Goal: Task Accomplishment & Management: Use online tool/utility

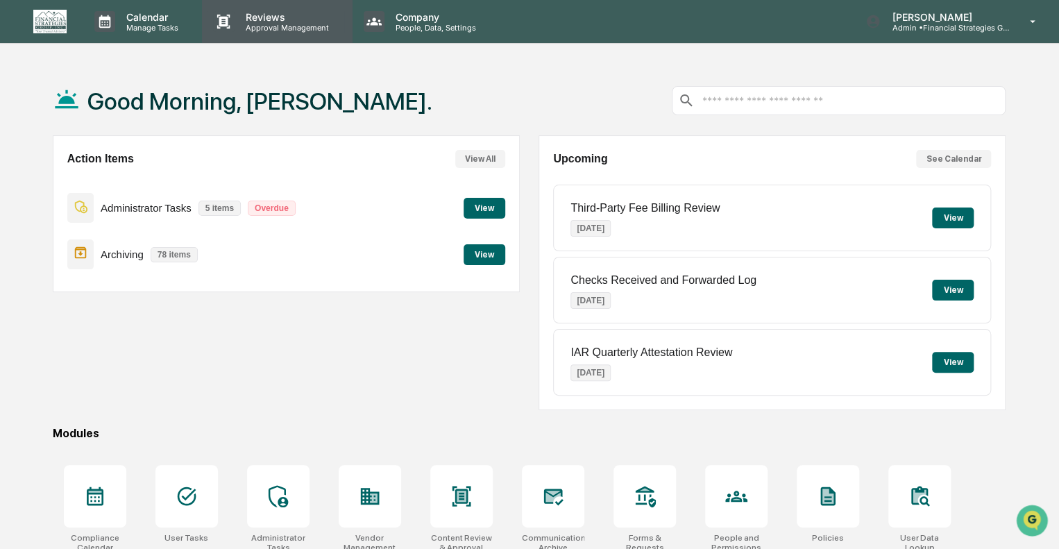
click at [261, 20] on p "Reviews" at bounding box center [284, 17] width 101 height 12
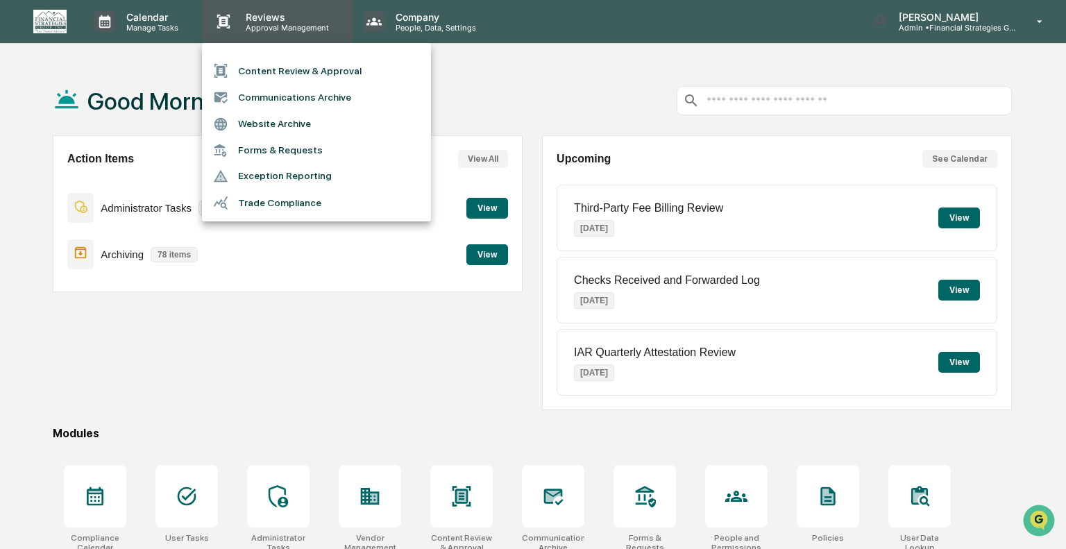
click at [261, 20] on div at bounding box center [533, 274] width 1066 height 549
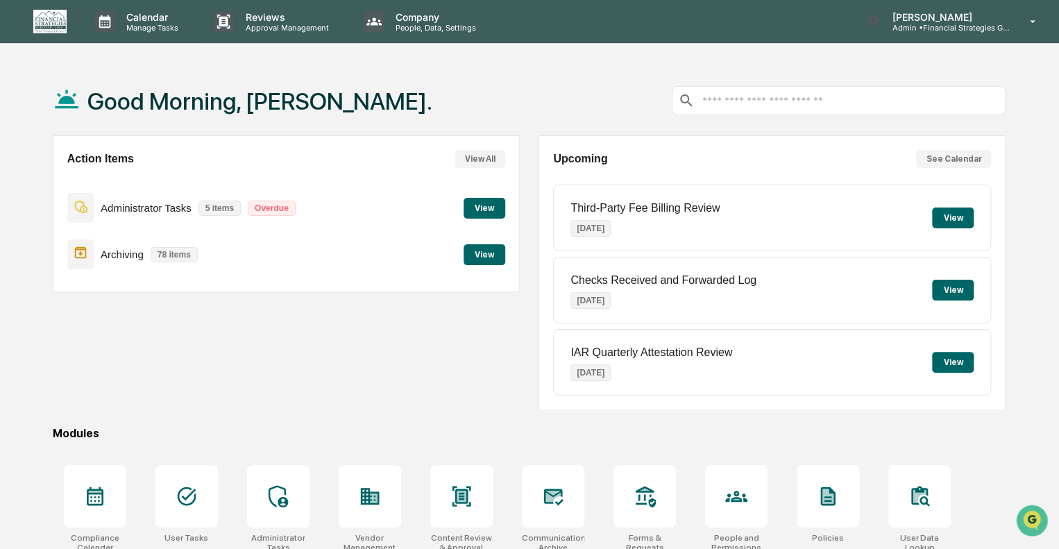
click at [223, 209] on p "5 items" at bounding box center [219, 207] width 42 height 15
click at [488, 207] on button "View" at bounding box center [484, 208] width 42 height 21
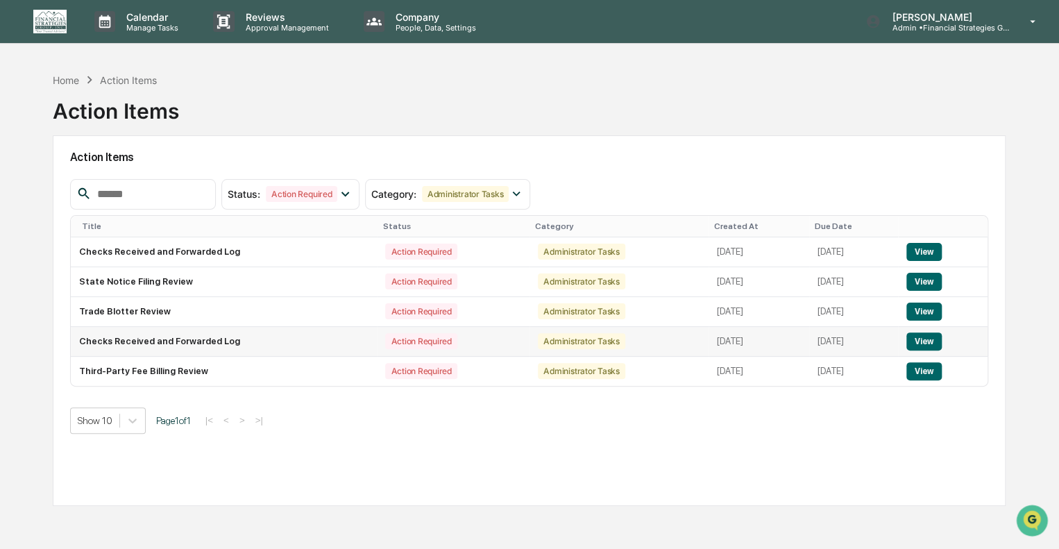
click at [928, 343] on button "View" at bounding box center [923, 341] width 35 height 18
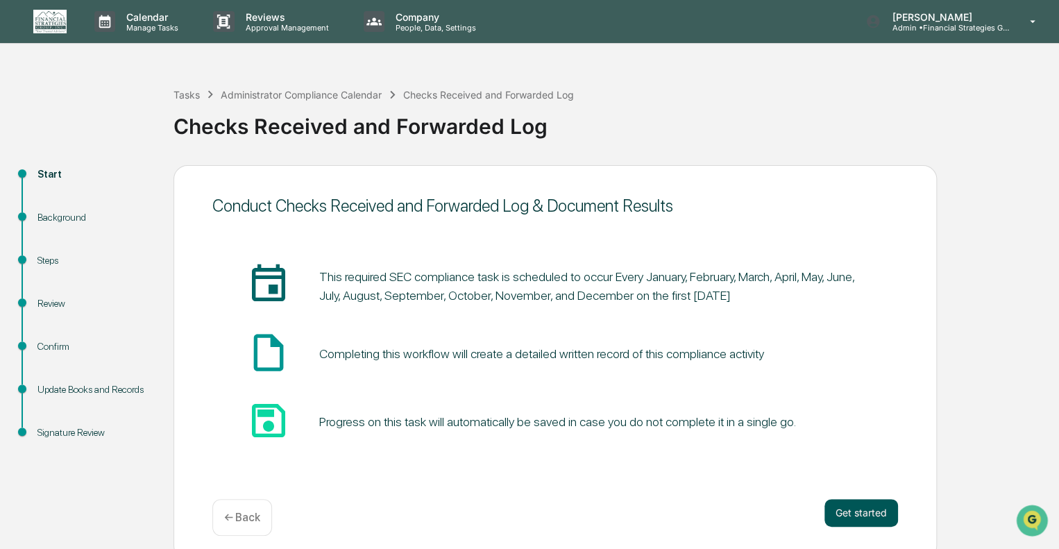
click at [855, 509] on button "Get started" at bounding box center [861, 513] width 74 height 28
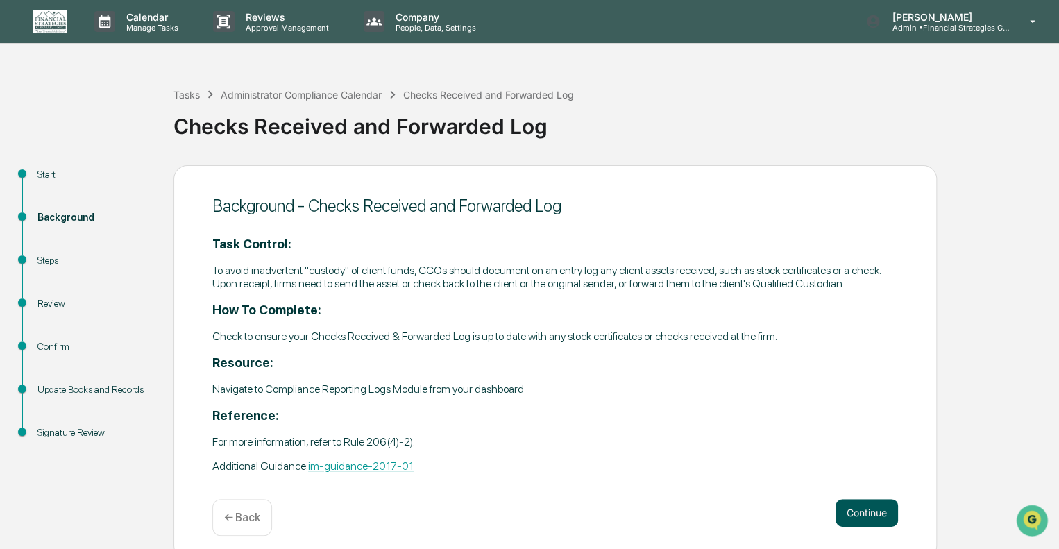
click at [859, 512] on button "Continue" at bounding box center [866, 513] width 62 height 28
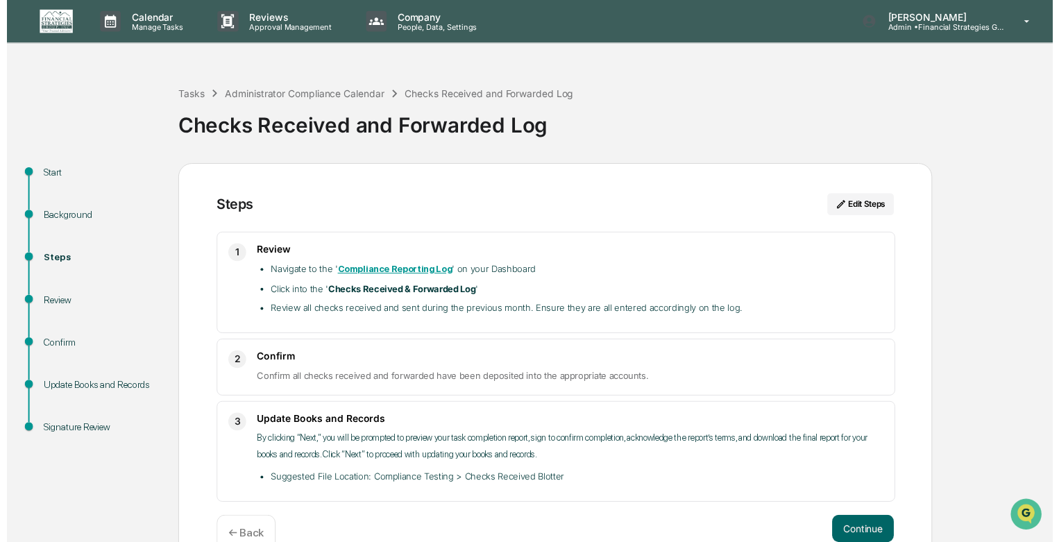
scroll to position [31, 0]
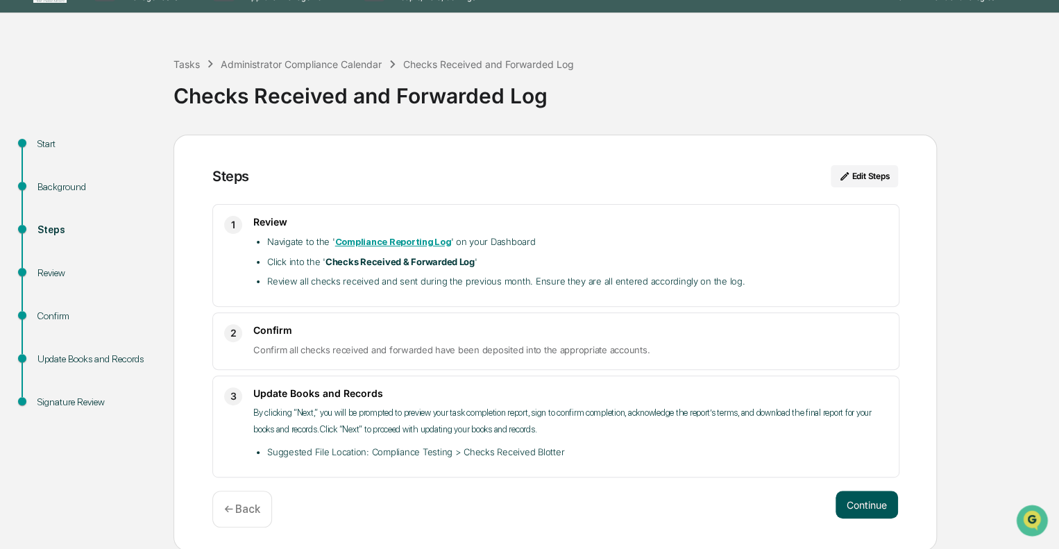
click at [857, 504] on button "Continue" at bounding box center [866, 504] width 62 height 28
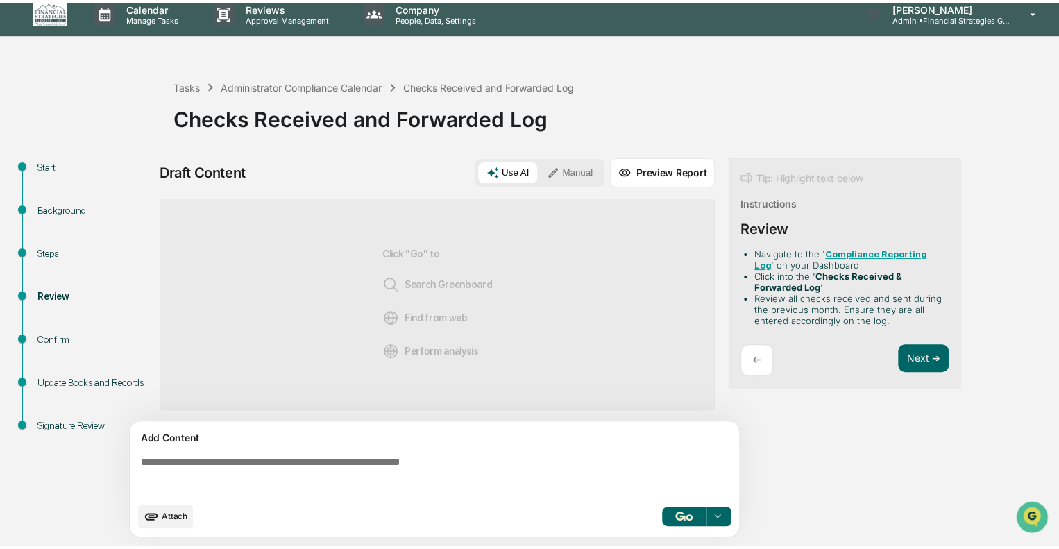
scroll to position [10, 0]
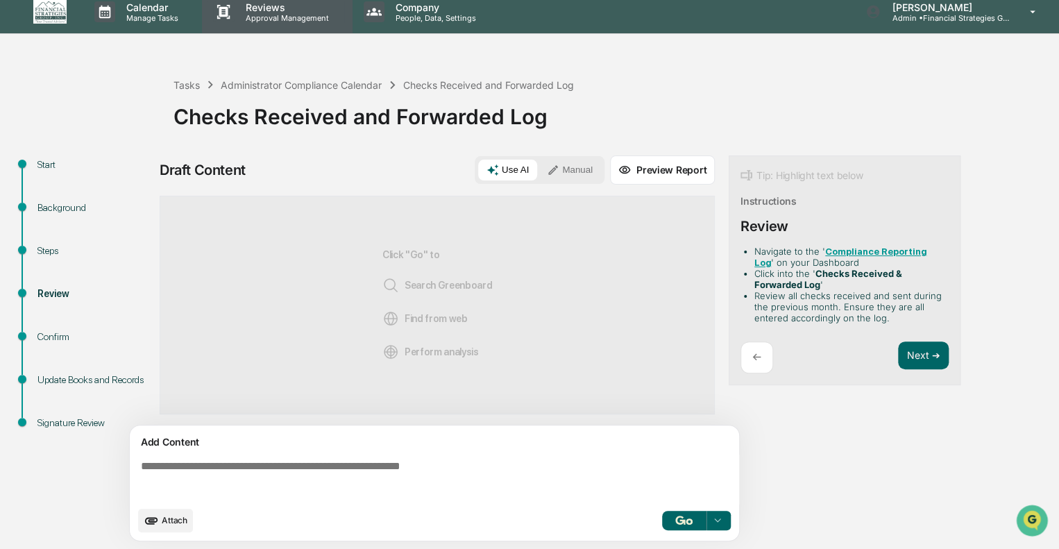
click at [261, 8] on p "Reviews" at bounding box center [284, 7] width 101 height 12
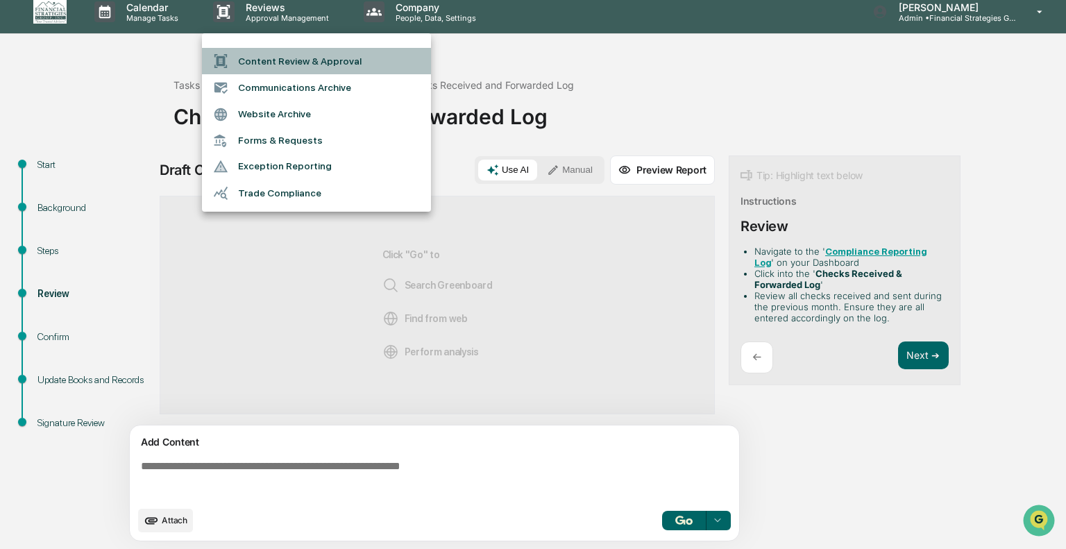
click at [276, 61] on li "Content Review & Approval" at bounding box center [316, 61] width 229 height 26
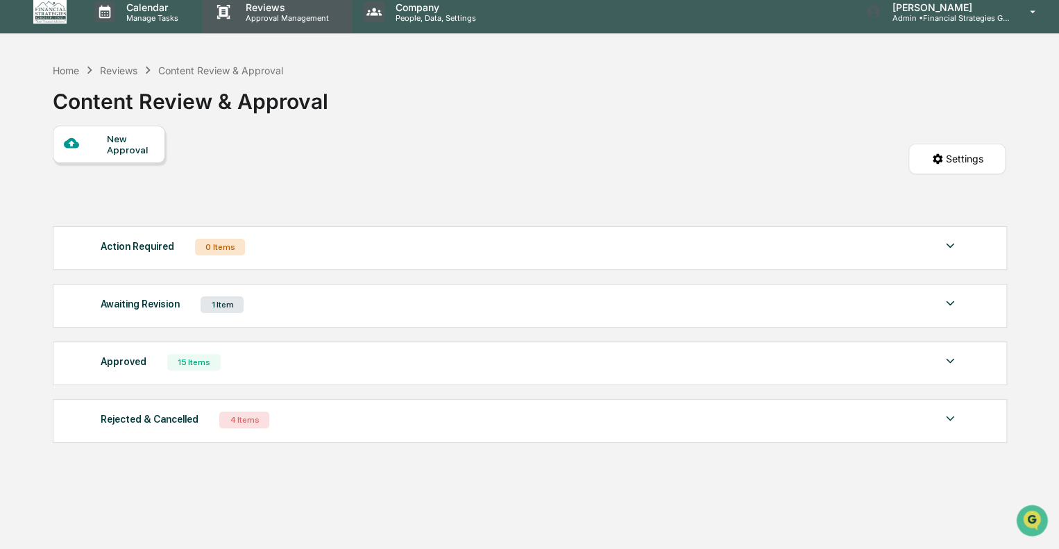
click at [257, 15] on p "Approval Management" at bounding box center [284, 18] width 101 height 10
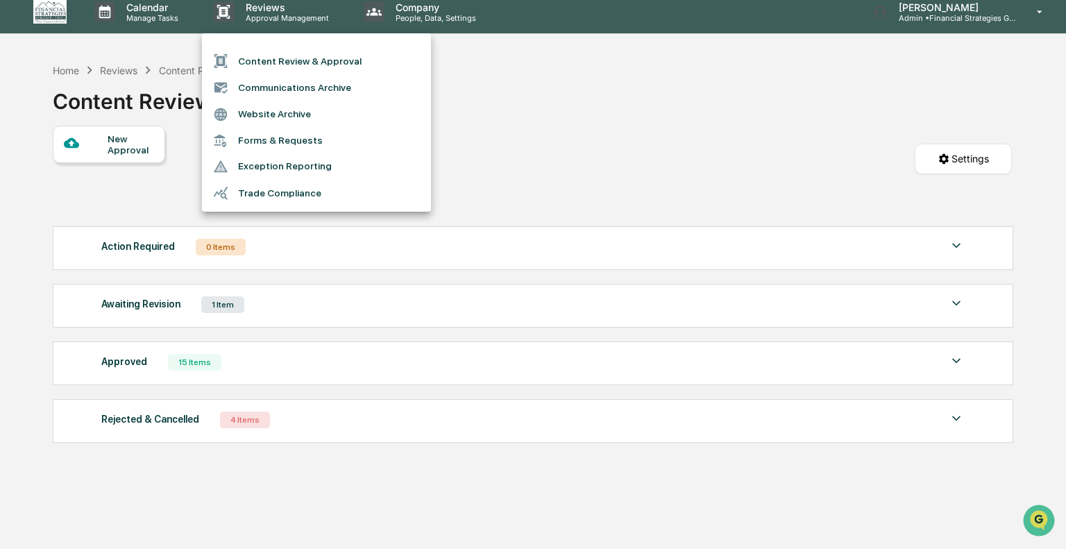
click at [275, 60] on li "Content Review & Approval" at bounding box center [316, 61] width 229 height 26
